Goal: Task Accomplishment & Management: Manage account settings

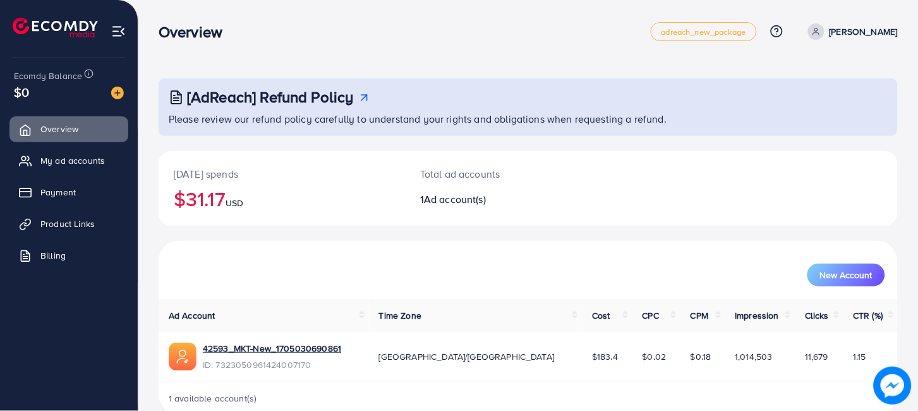
scroll to position [23, 0]
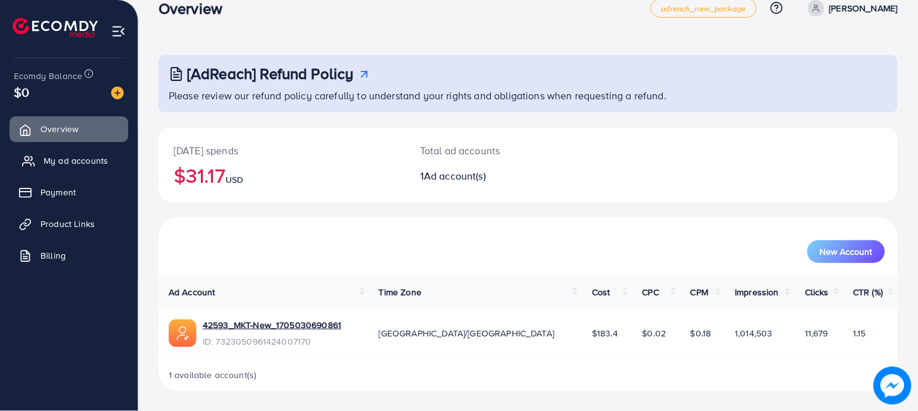
click at [109, 163] on link "My ad accounts" at bounding box center [68, 160] width 119 height 25
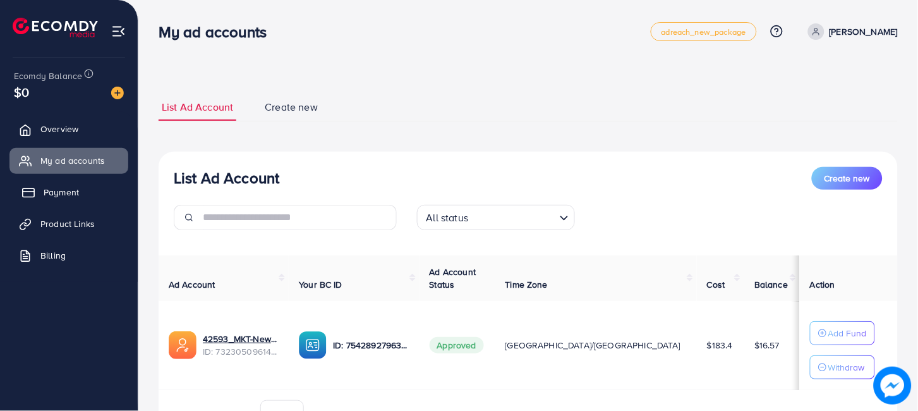
click at [69, 187] on span "Payment" at bounding box center [61, 192] width 35 height 13
